Goal: Information Seeking & Learning: Learn about a topic

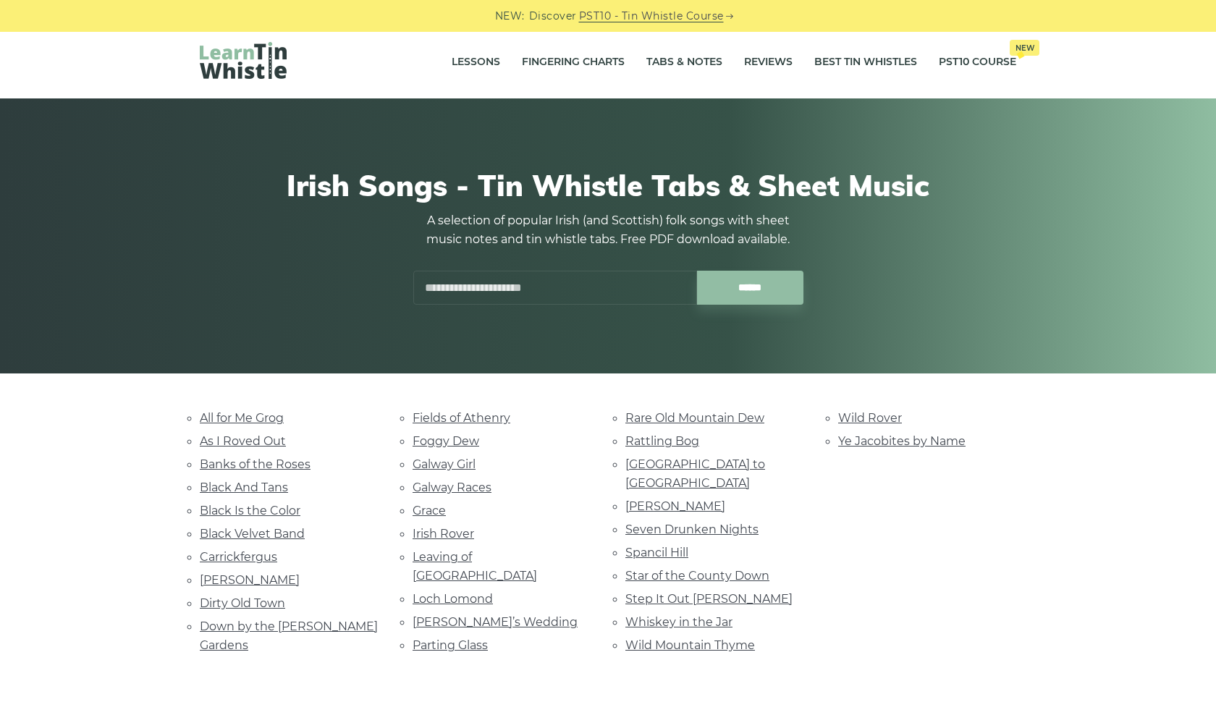
scroll to position [6, 0]
click at [253, 423] on link "All for Me Grog" at bounding box center [242, 419] width 84 height 14
click at [453, 528] on link "Irish Rover" at bounding box center [444, 535] width 62 height 14
click at [676, 523] on link "Seven Drunken Nights" at bounding box center [691, 530] width 133 height 14
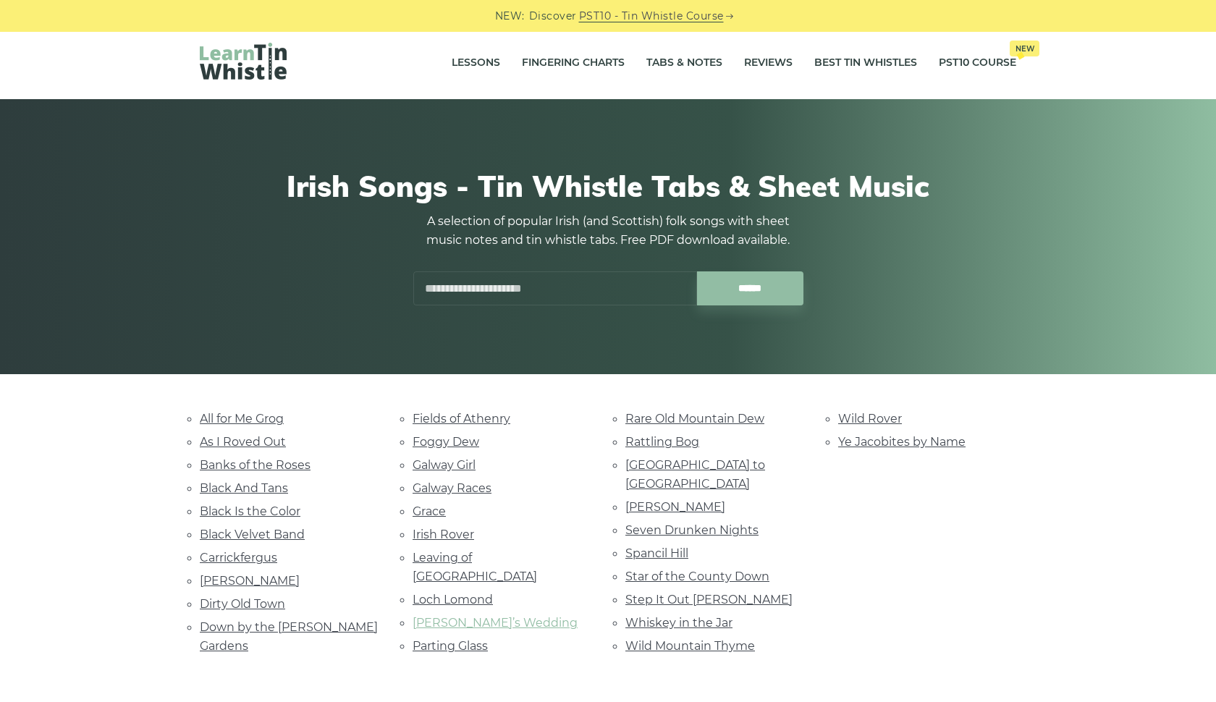
click at [468, 616] on link "Marie’s Wedding" at bounding box center [495, 623] width 165 height 14
click at [452, 486] on link "Galway Races" at bounding box center [452, 488] width 79 height 14
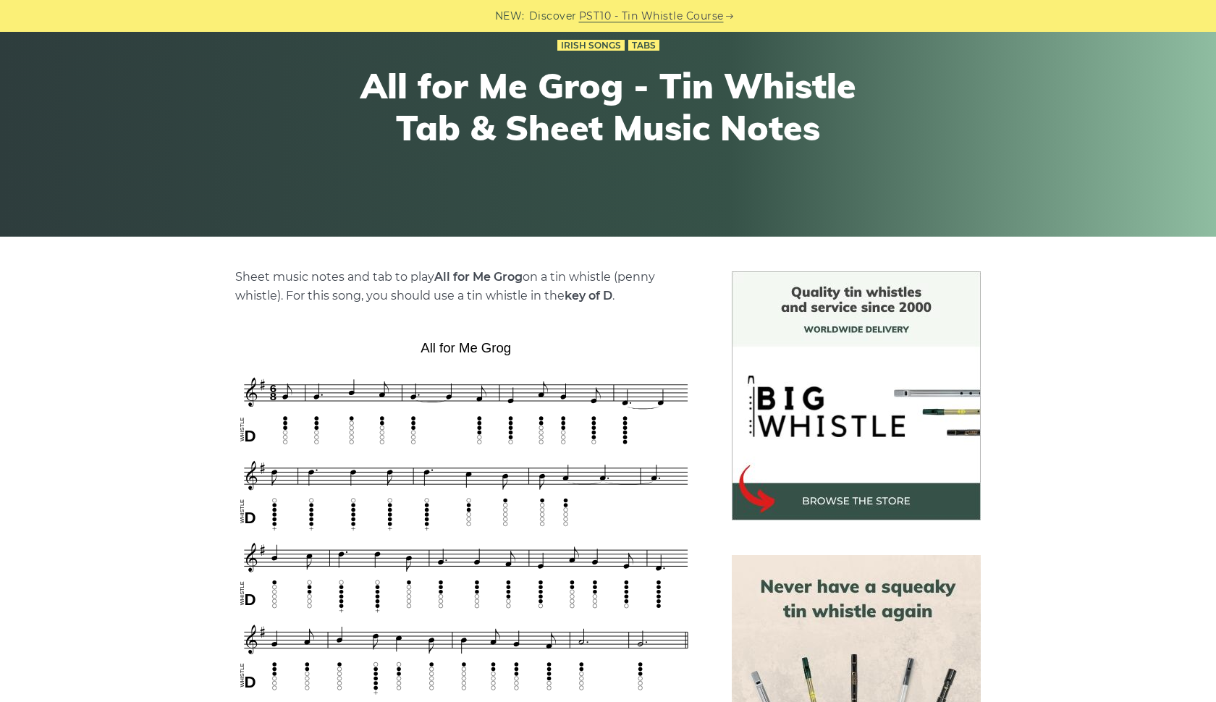
scroll to position [148, 0]
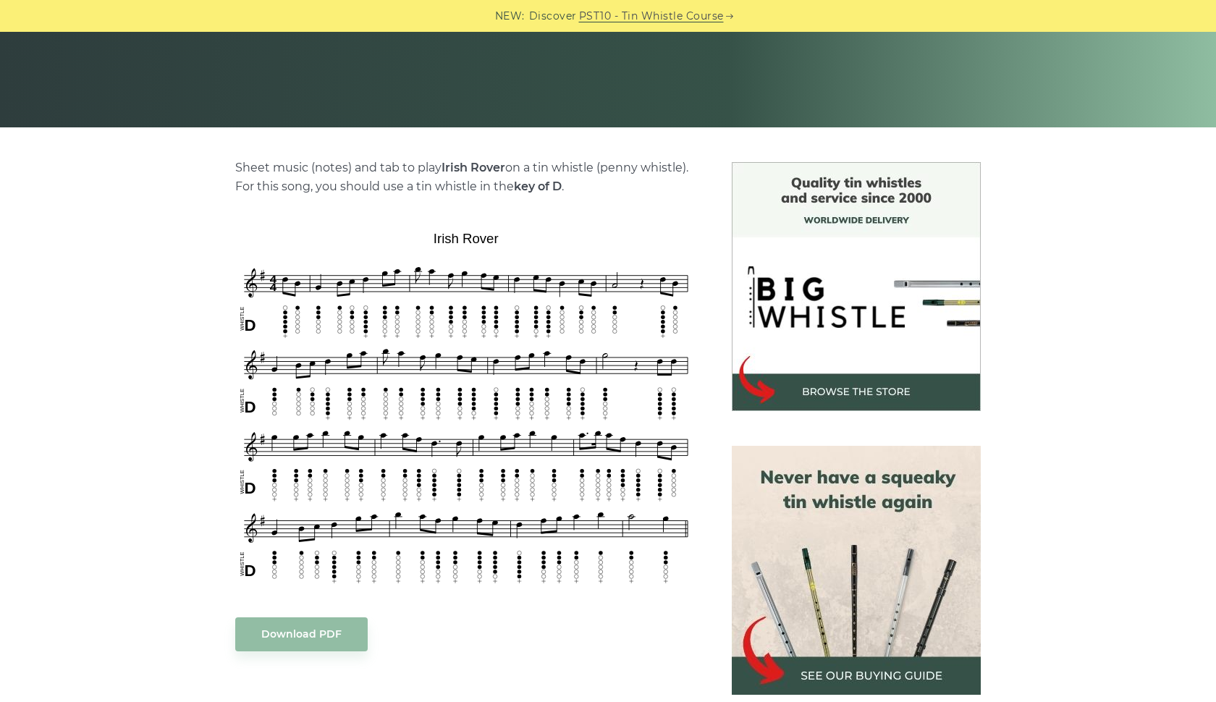
scroll to position [295, 0]
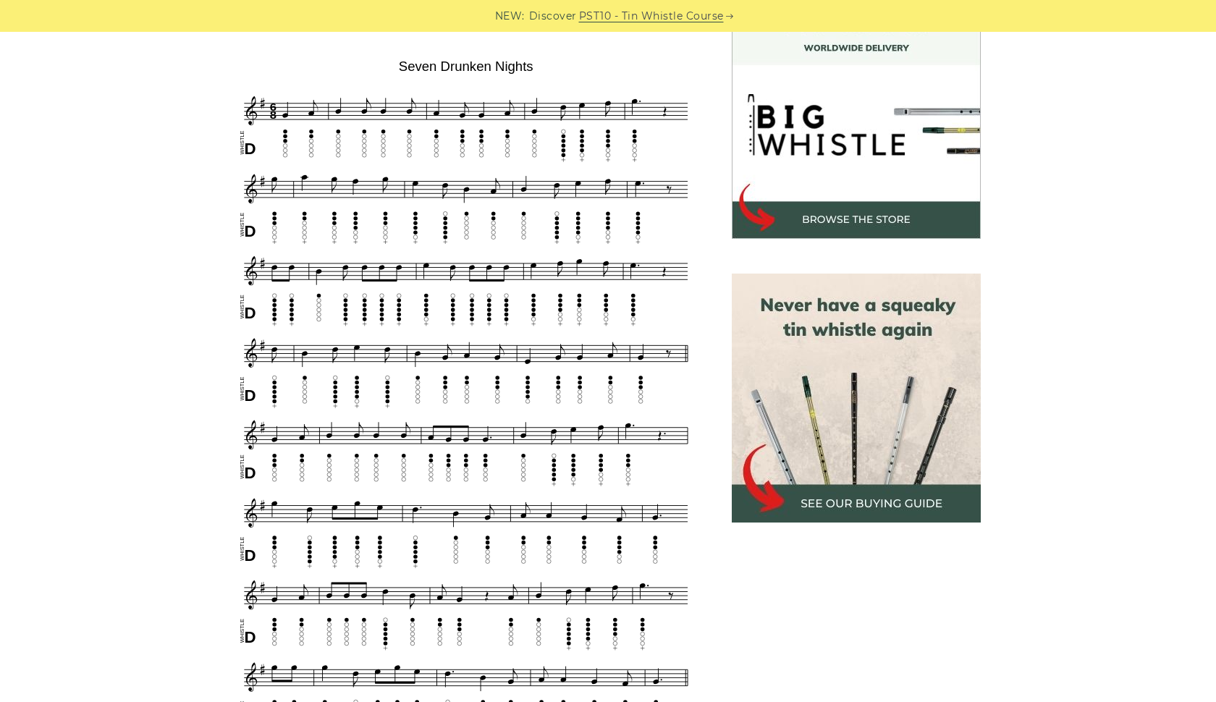
scroll to position [451, 0]
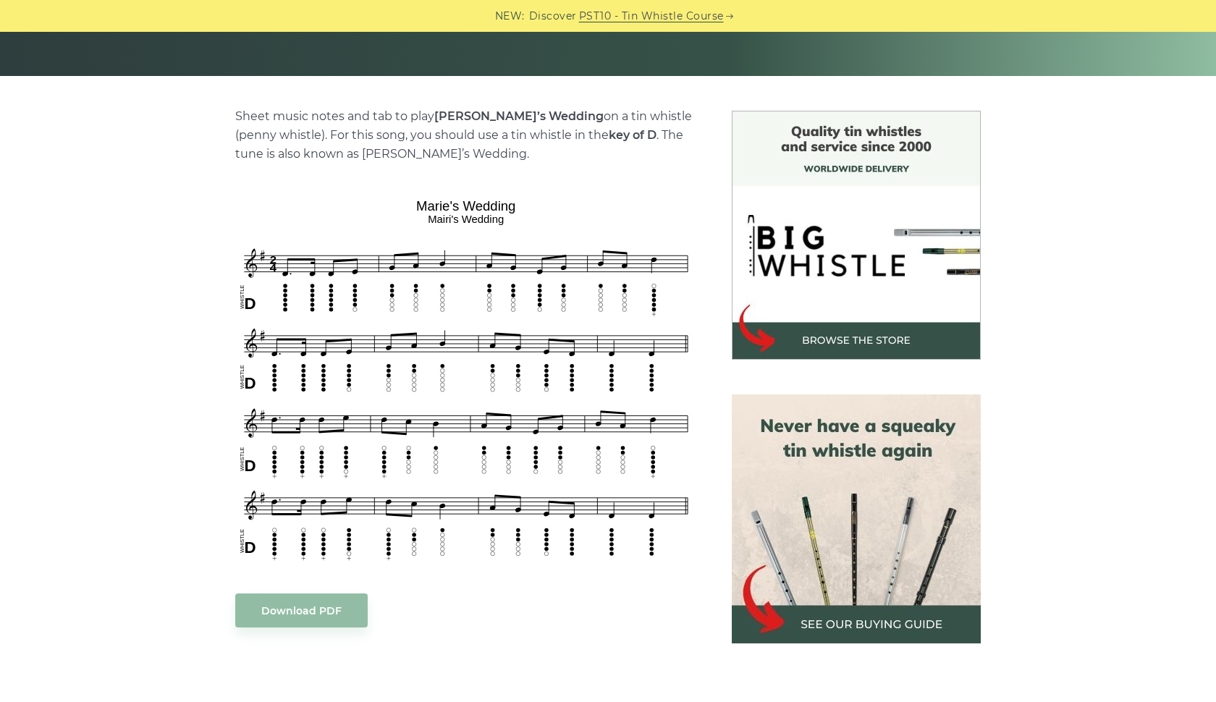
scroll to position [321, 0]
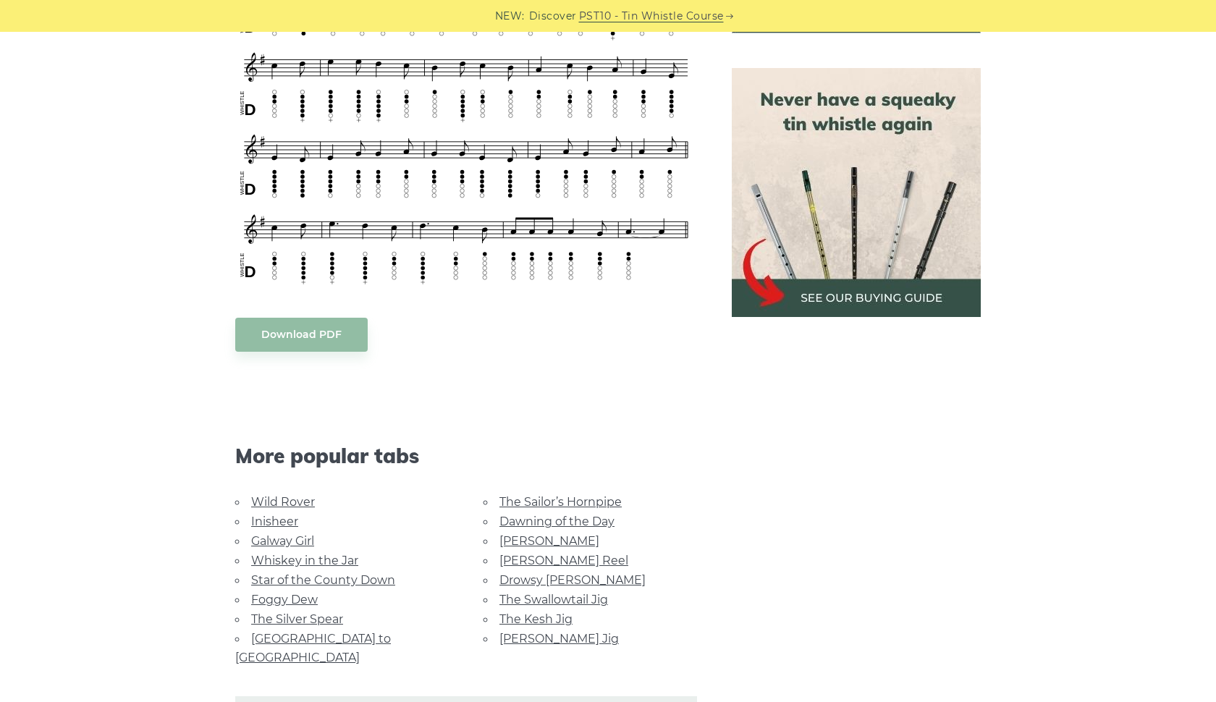
scroll to position [631, 0]
click at [284, 539] on link "Galway Girl" at bounding box center [282, 541] width 63 height 14
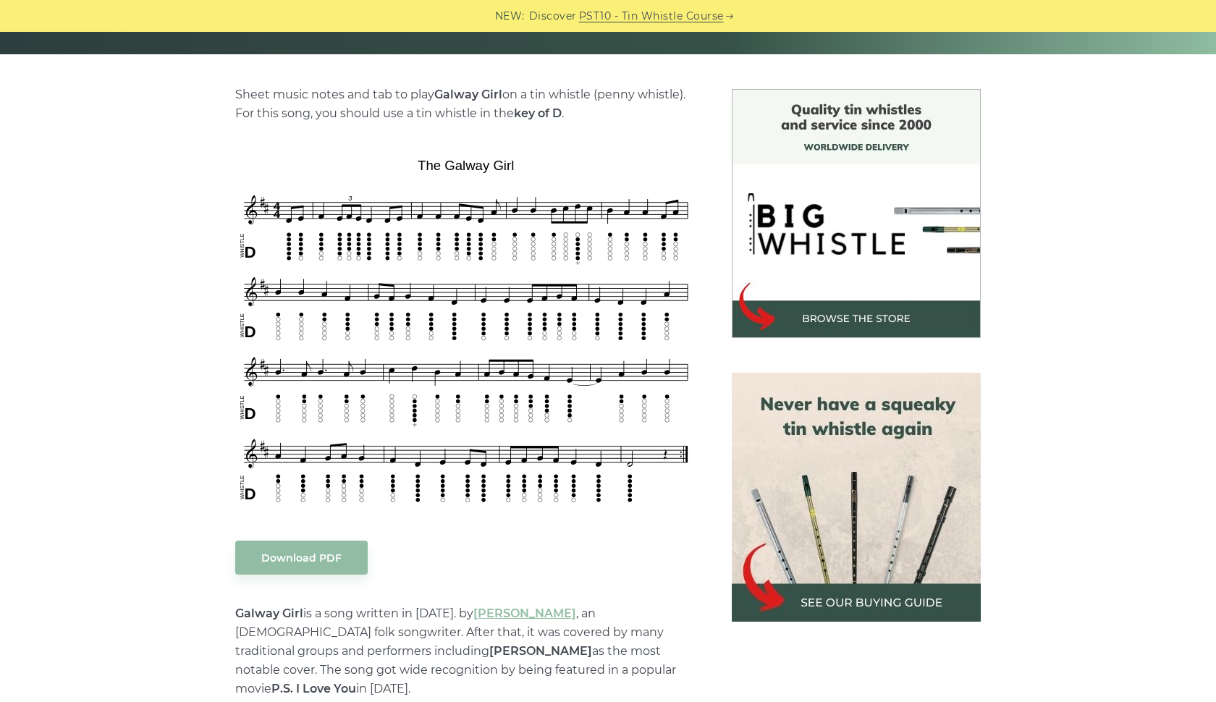
scroll to position [345, 0]
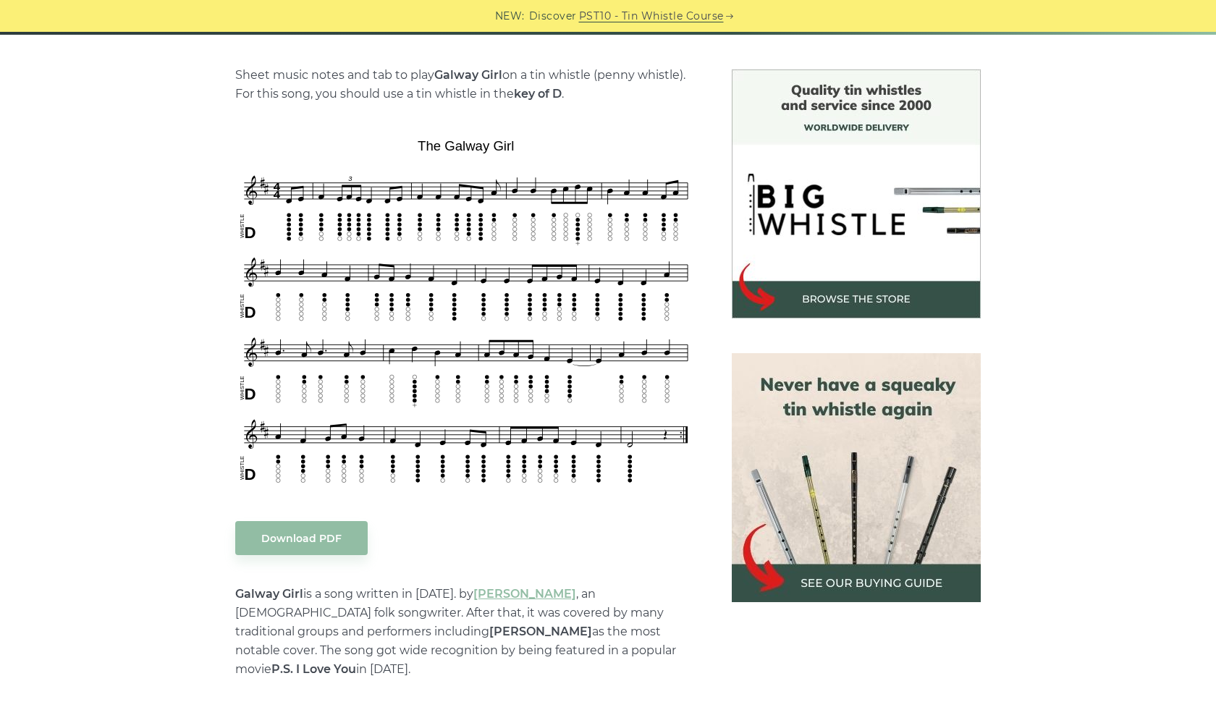
click at [1028, 1] on div "NEW: Discover PST10 - Tin Whistle Course" at bounding box center [608, 16] width 1216 height 32
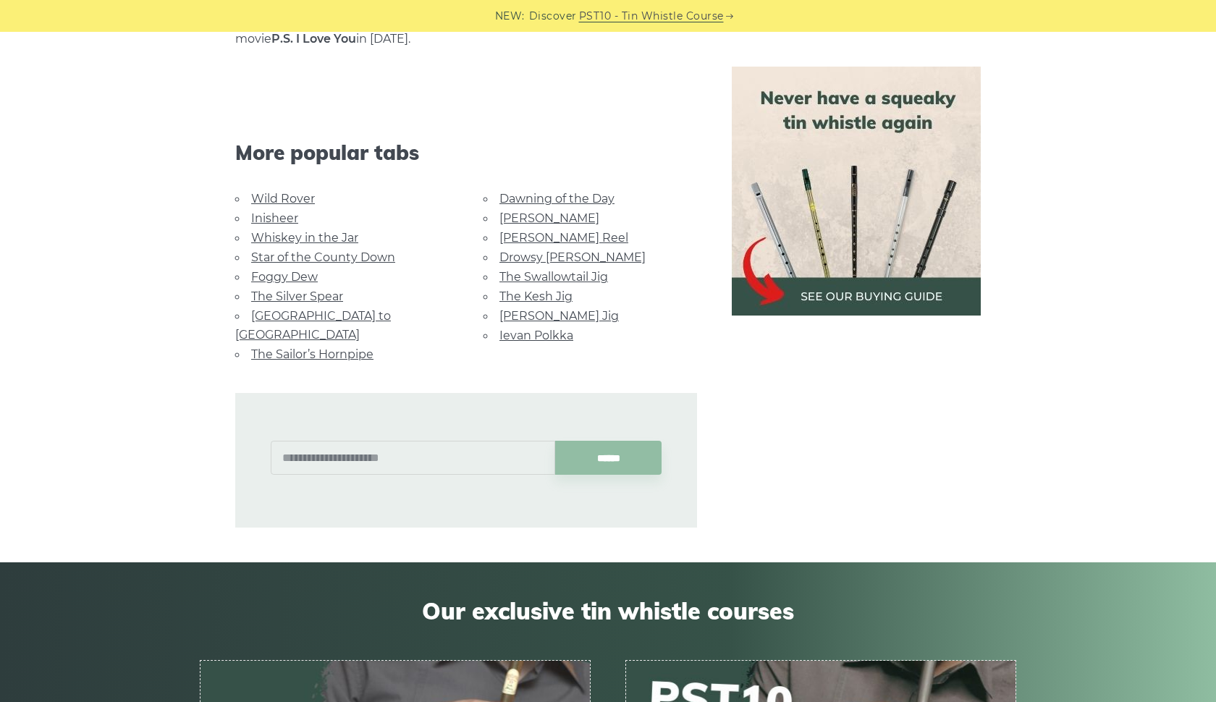
scroll to position [987, 0]
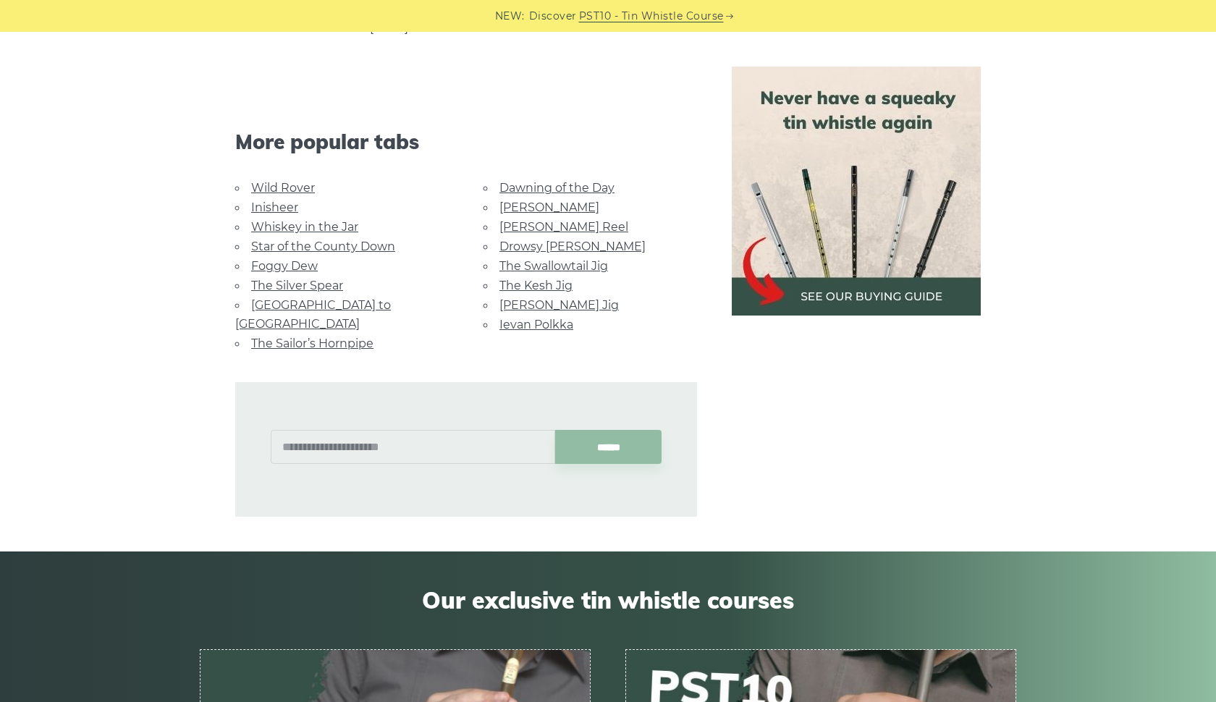
click at [900, 282] on img at bounding box center [856, 191] width 249 height 249
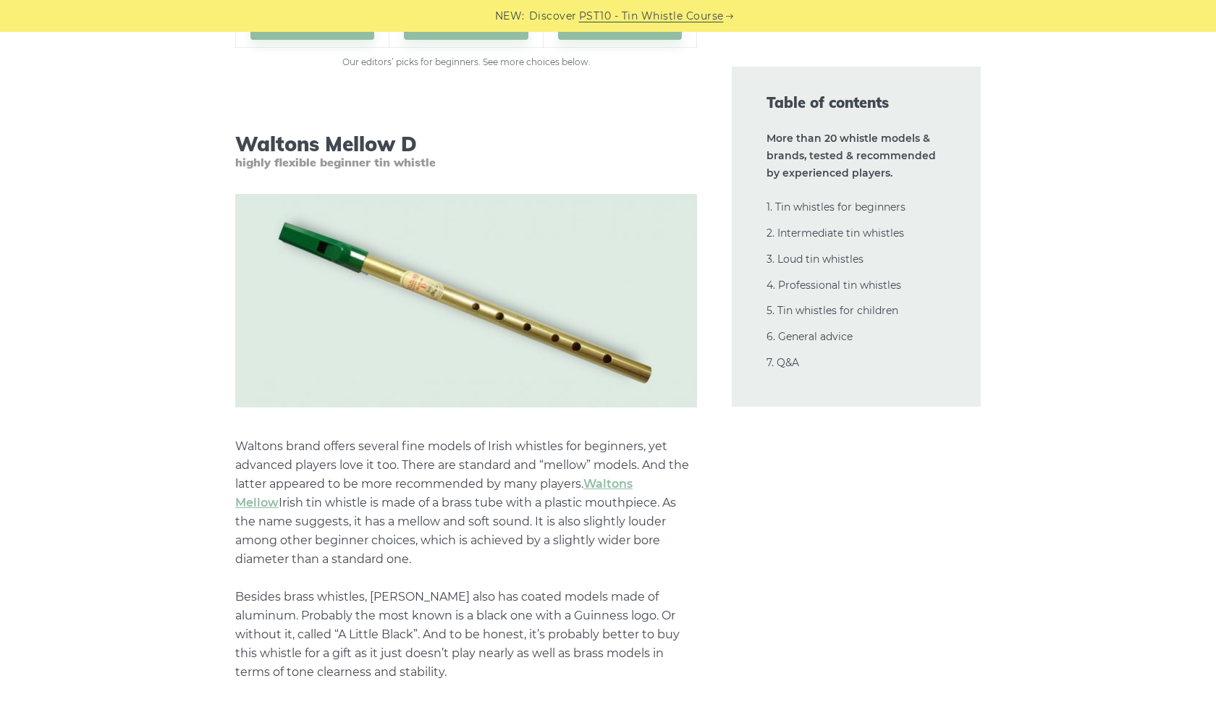
scroll to position [2744, 0]
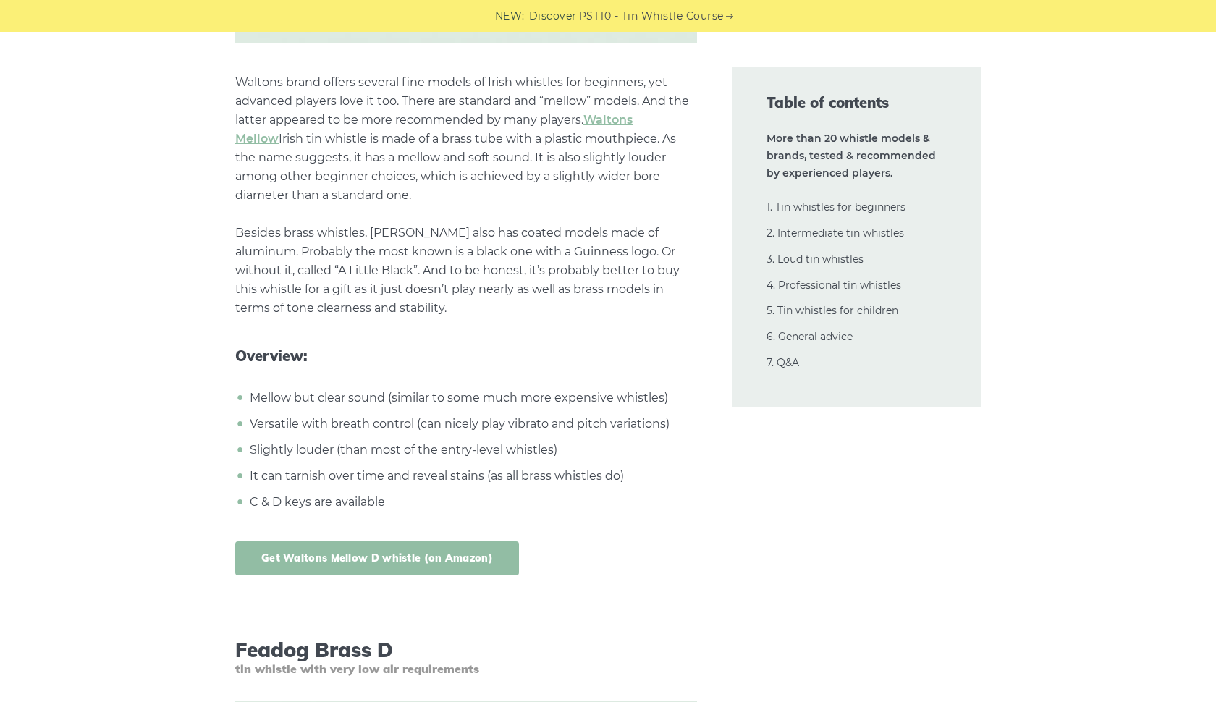
click at [432, 567] on link "Get Waltons Mellow D whistle (on Amazon)" at bounding box center [377, 558] width 284 height 34
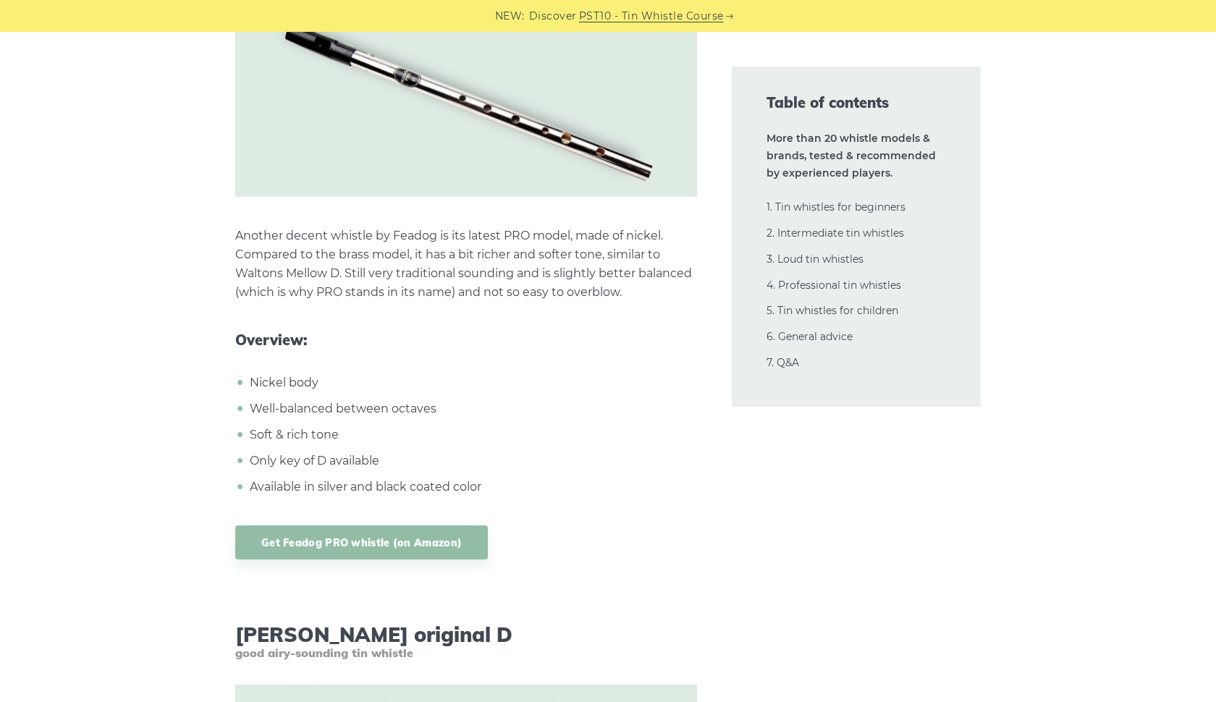
scroll to position [4175, 0]
click at [455, 541] on link "Get Feadog PRO whistle (on Amazon)" at bounding box center [361, 542] width 253 height 34
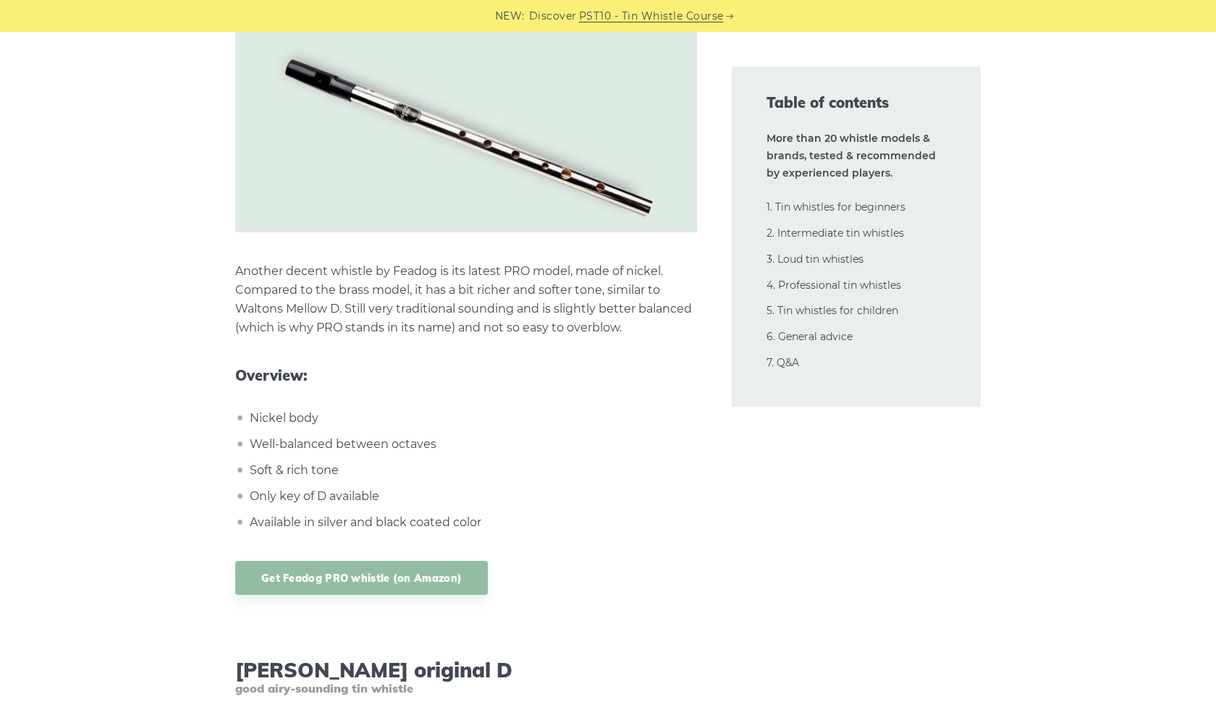
scroll to position [4140, 0]
click at [343, 575] on link "Get Feadog PRO whistle (on Amazon)" at bounding box center [361, 577] width 253 height 34
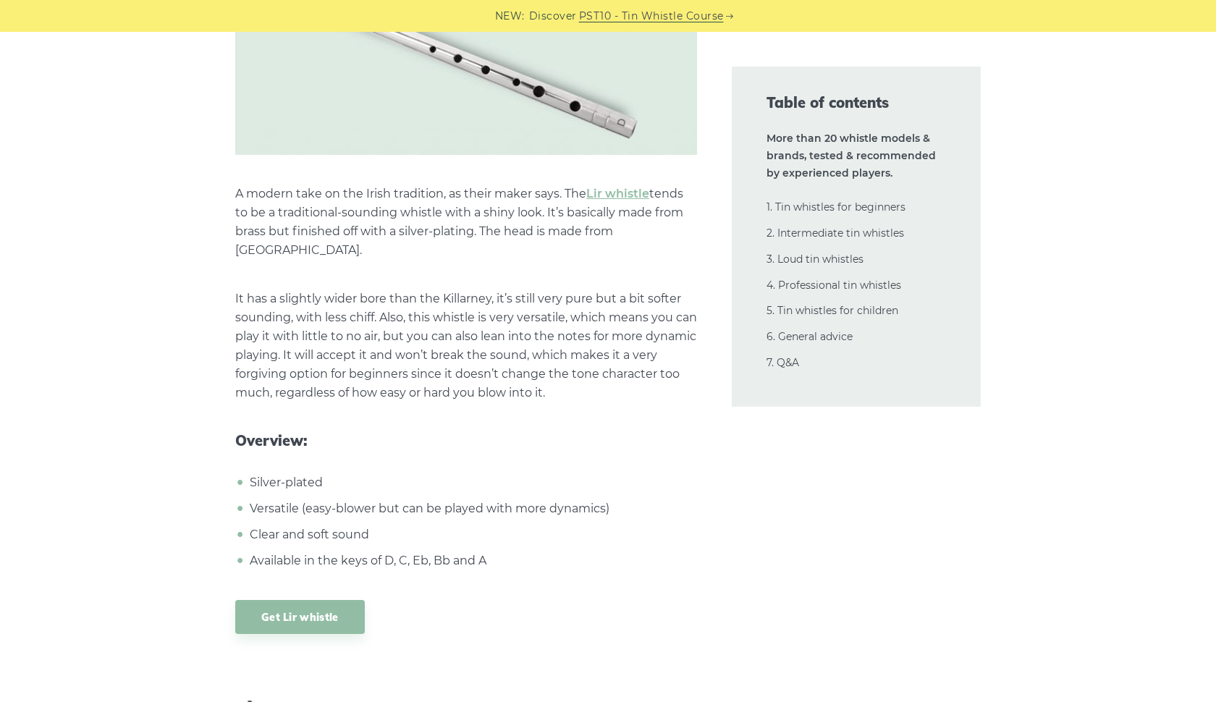
scroll to position [10208, 0]
click at [331, 599] on link "Get Lir whistle" at bounding box center [300, 616] width 130 height 34
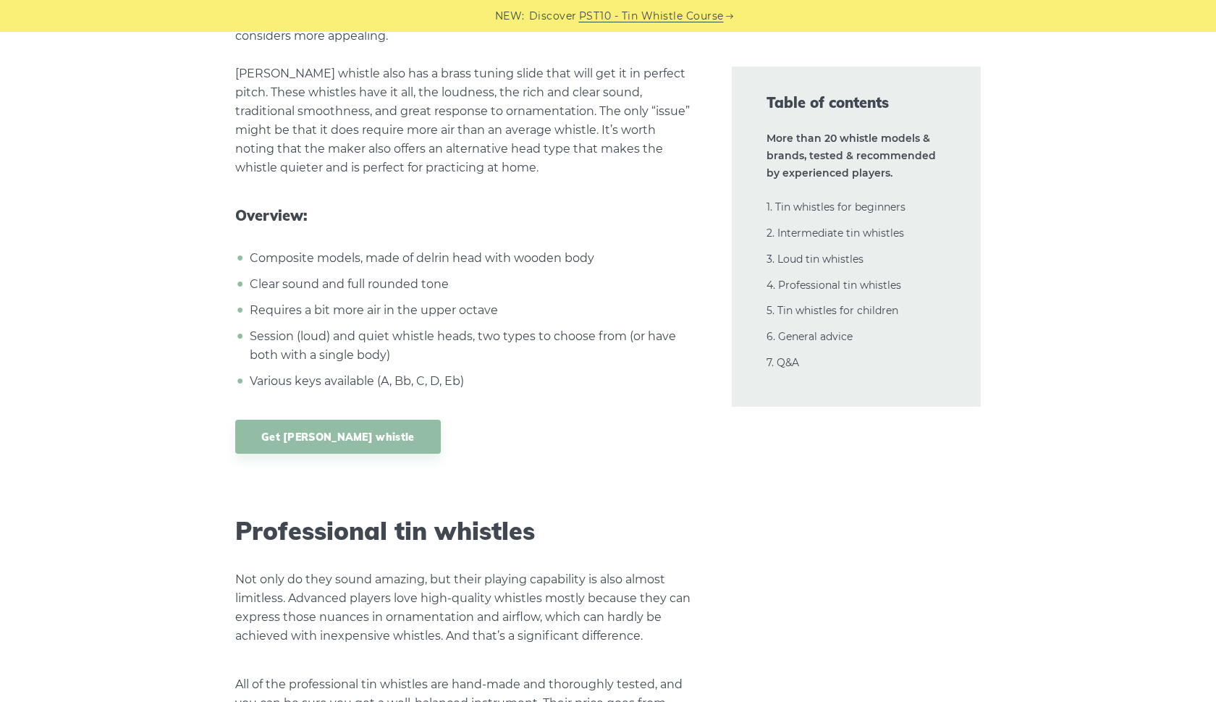
scroll to position [19962, 0]
